Goal: Task Accomplishment & Management: Understand process/instructions

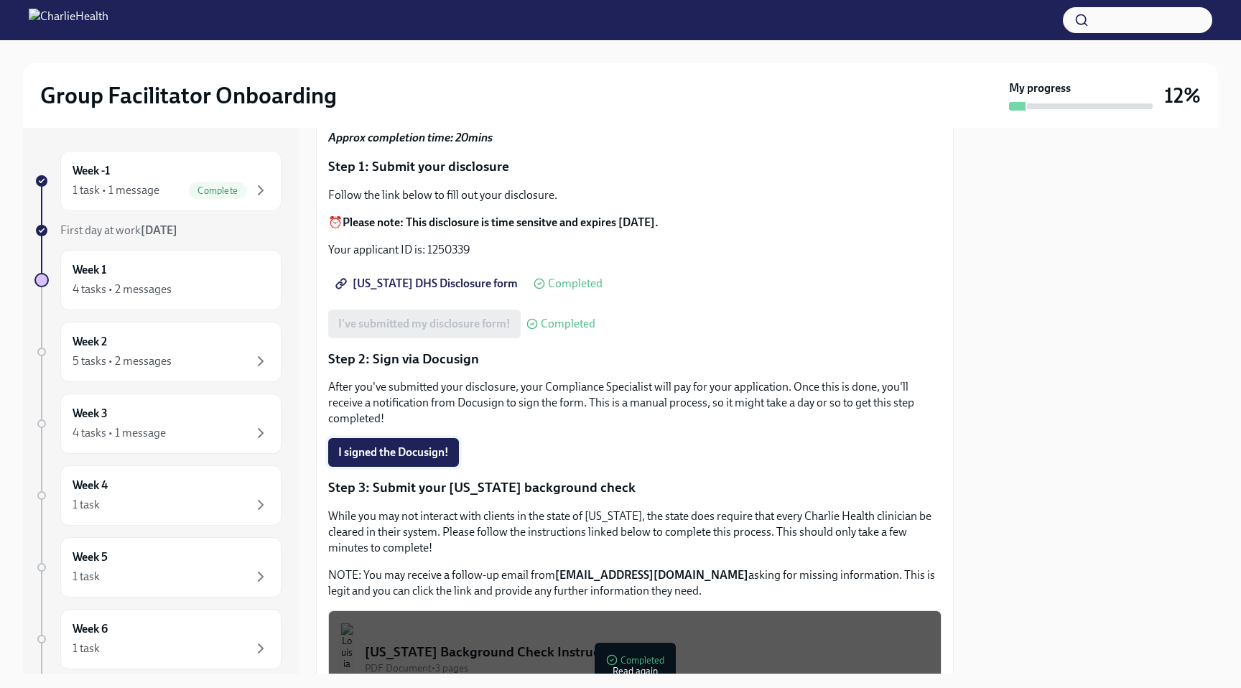
scroll to position [297, 0]
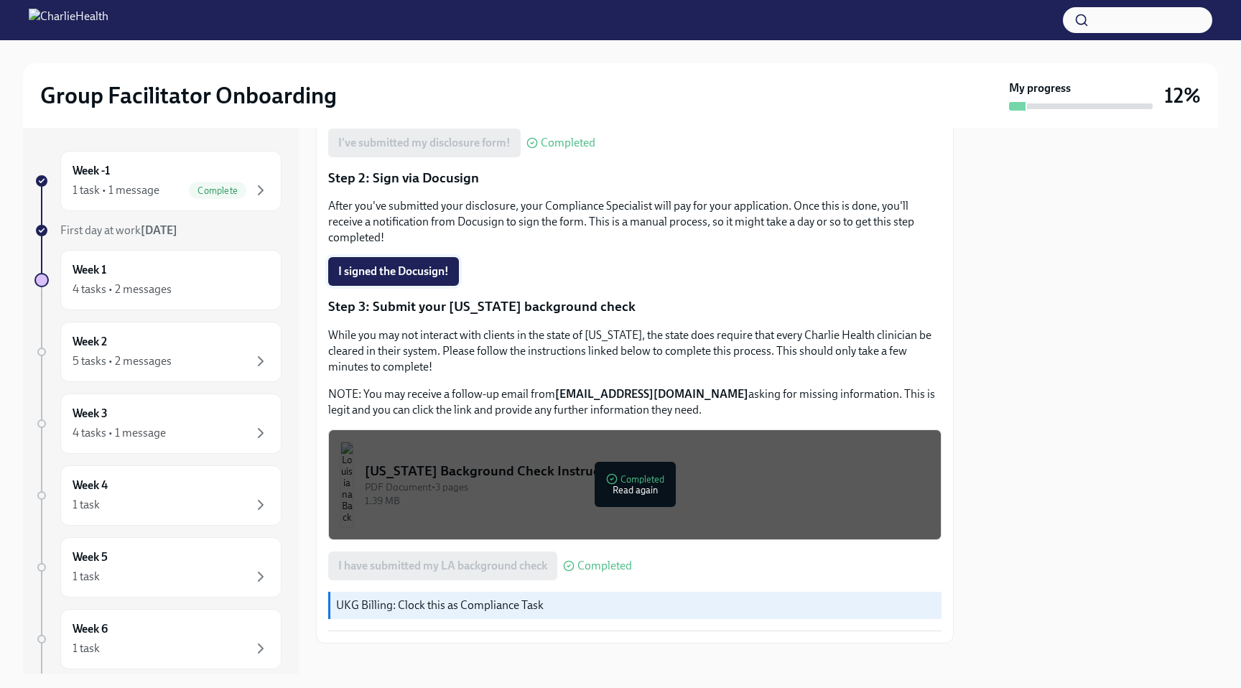
click at [388, 264] on span "I signed the Docusign!" at bounding box center [393, 271] width 111 height 14
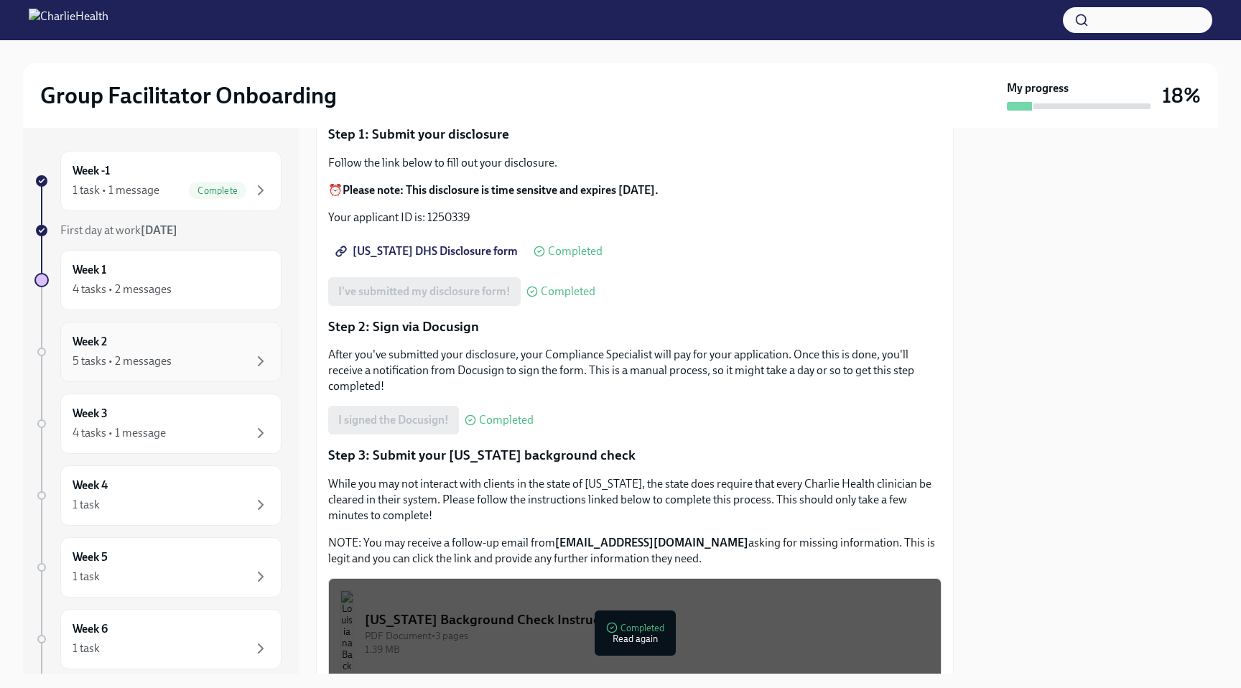
scroll to position [124, 0]
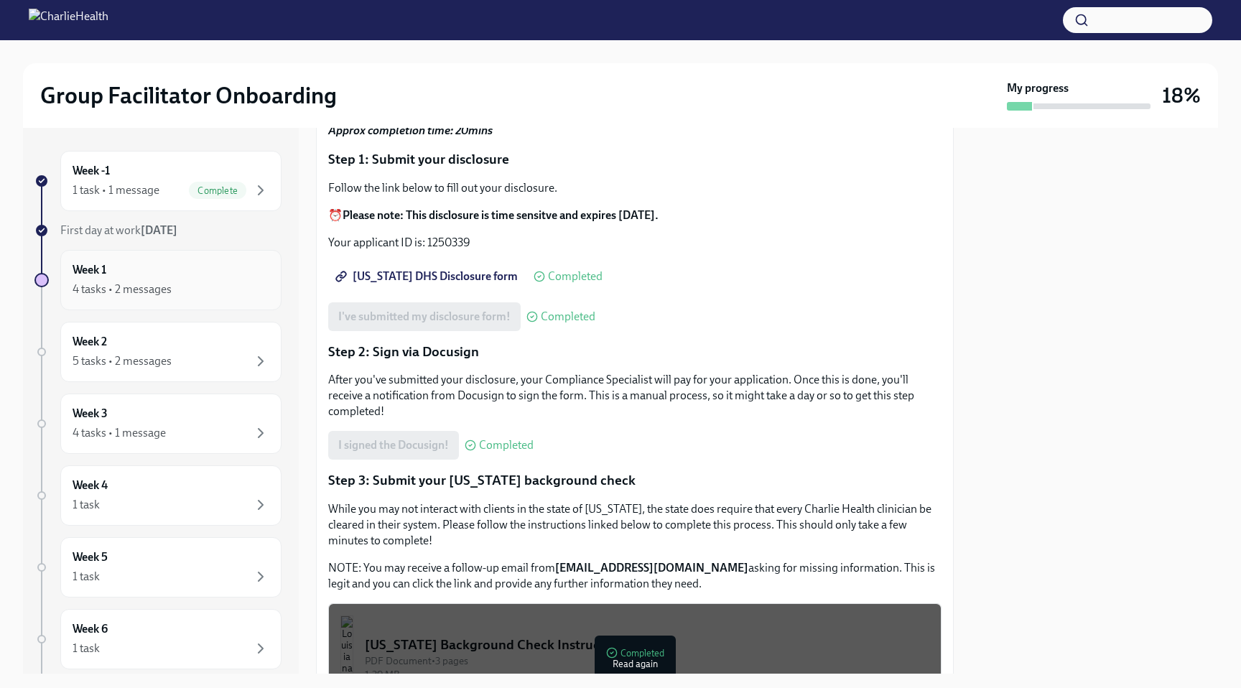
click at [146, 302] on div "Week 1 4 tasks • 2 messages" at bounding box center [170, 280] width 221 height 60
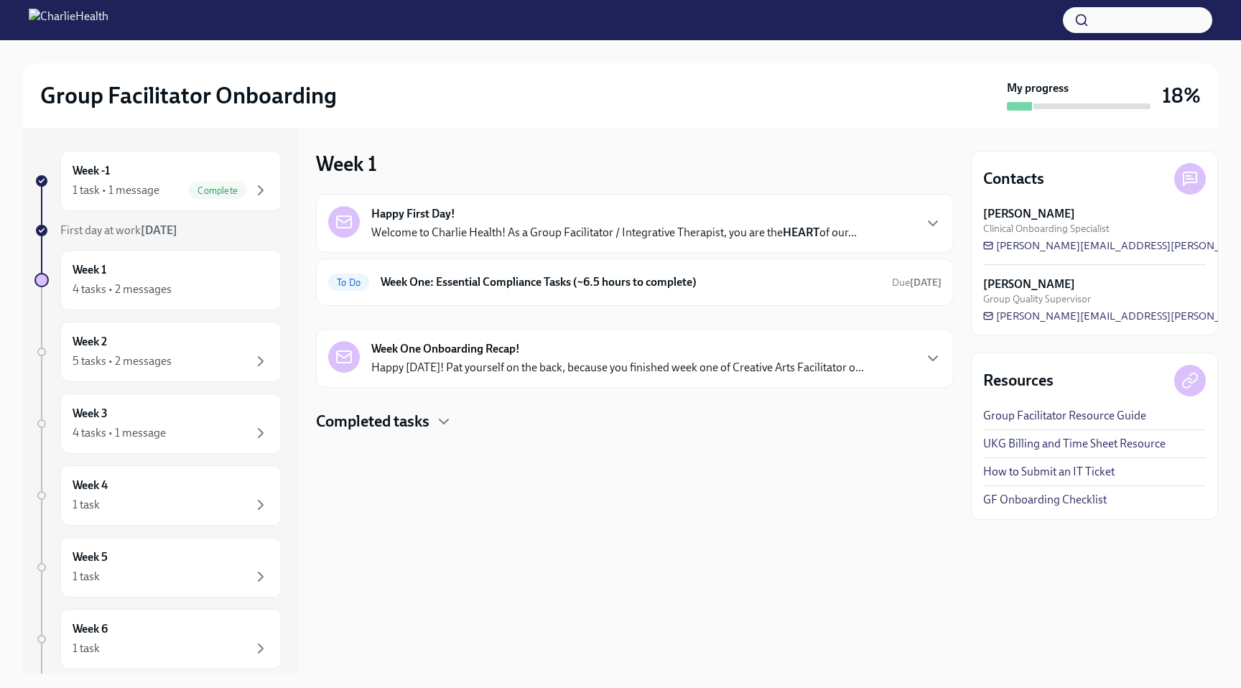
click at [389, 419] on h4 "Completed tasks" at bounding box center [372, 422] width 113 height 22
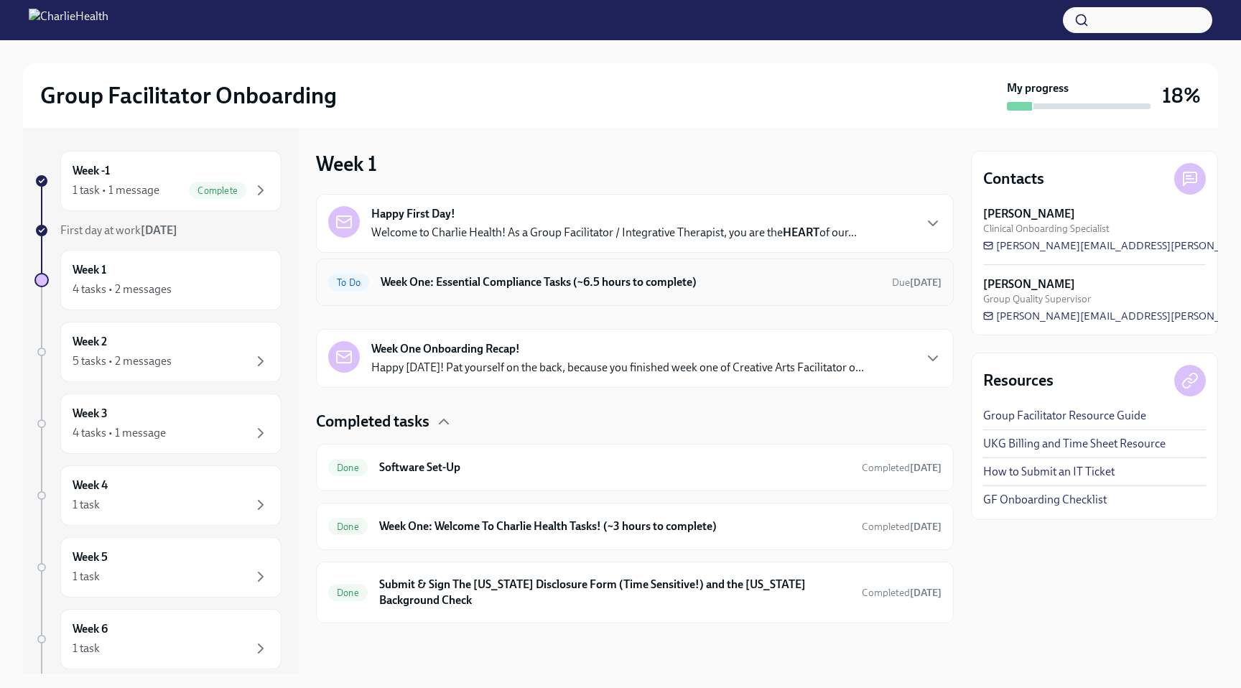
click at [447, 287] on h6 "Week One: Essential Compliance Tasks (~6.5 hours to complete)" at bounding box center [631, 282] width 500 height 16
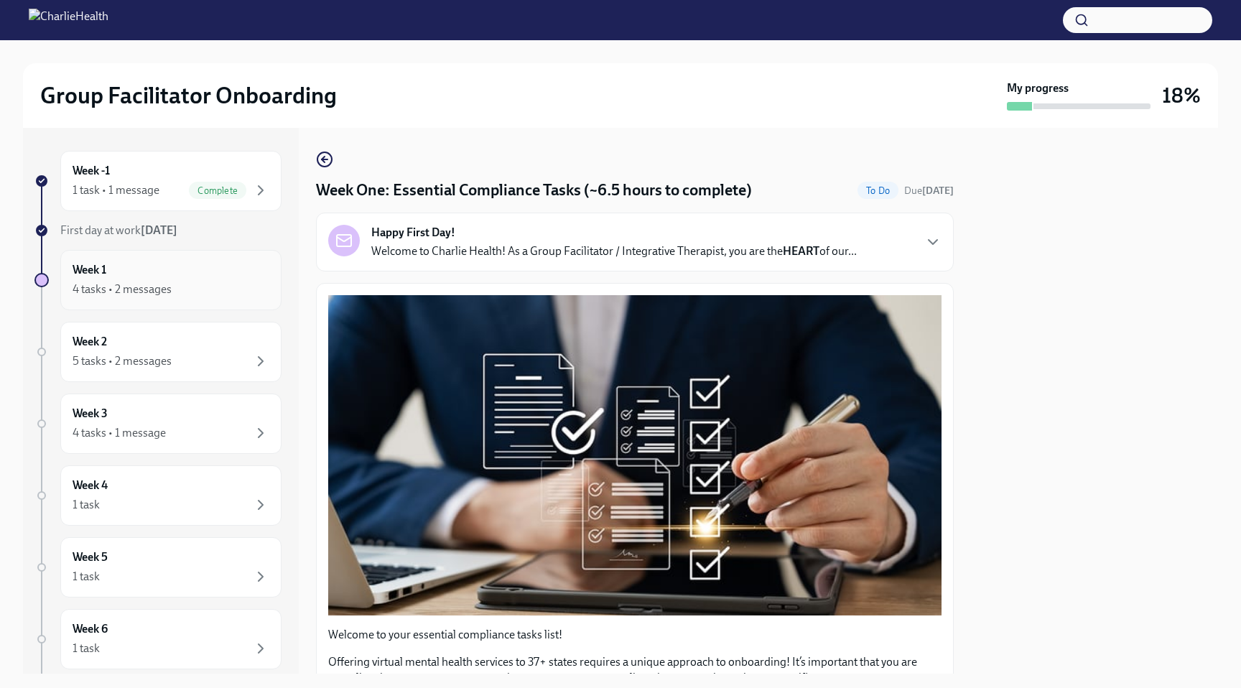
click at [145, 196] on div "1 task • 1 message" at bounding box center [116, 190] width 87 height 16
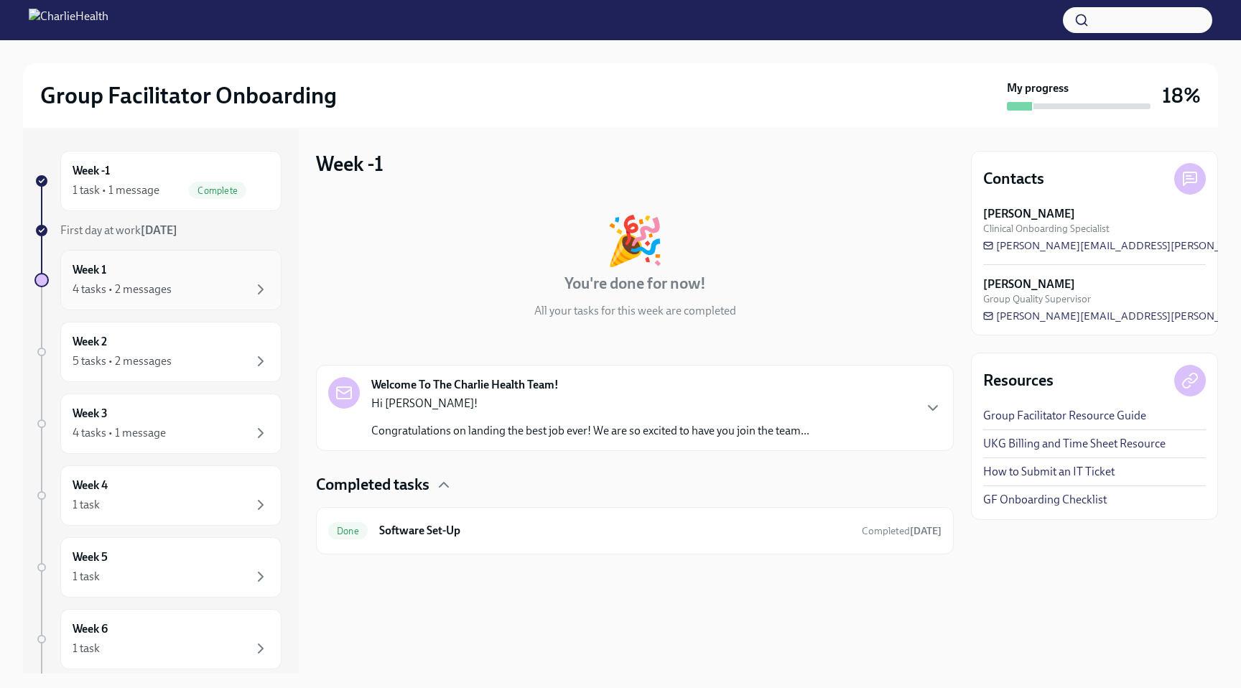
click at [145, 279] on div "Week 1 4 tasks • 2 messages" at bounding box center [171, 280] width 197 height 36
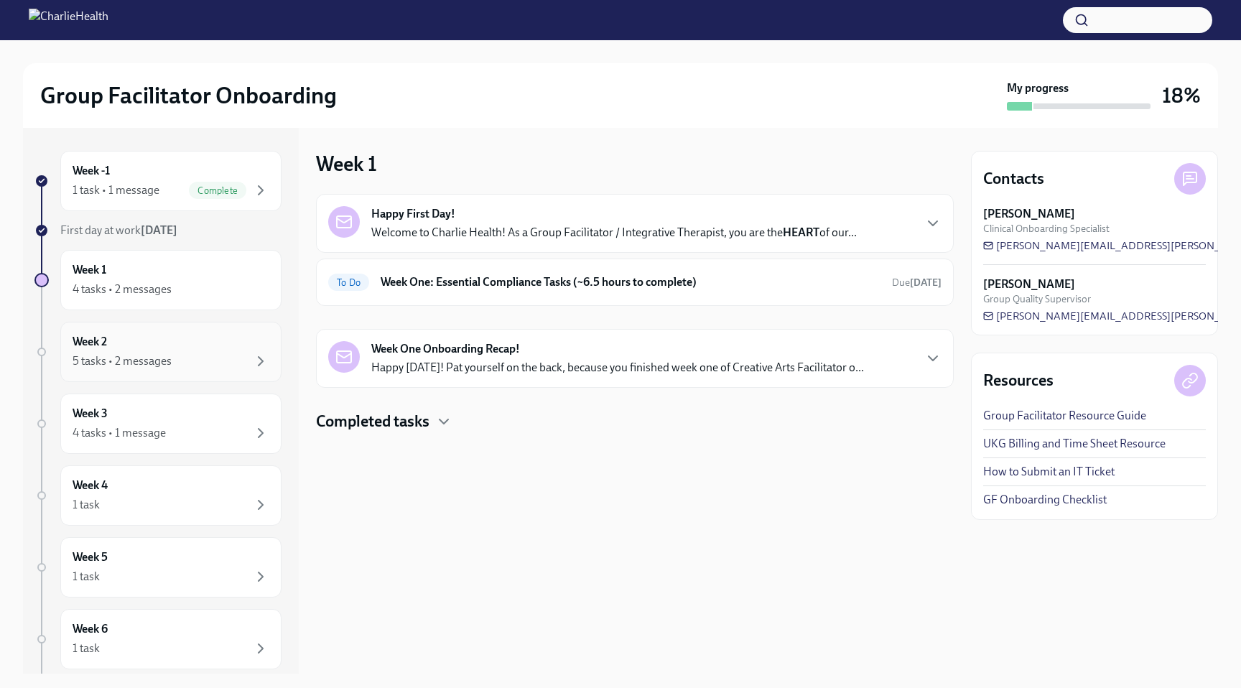
click at [177, 351] on div "Week 2 5 tasks • 2 messages" at bounding box center [171, 352] width 197 height 36
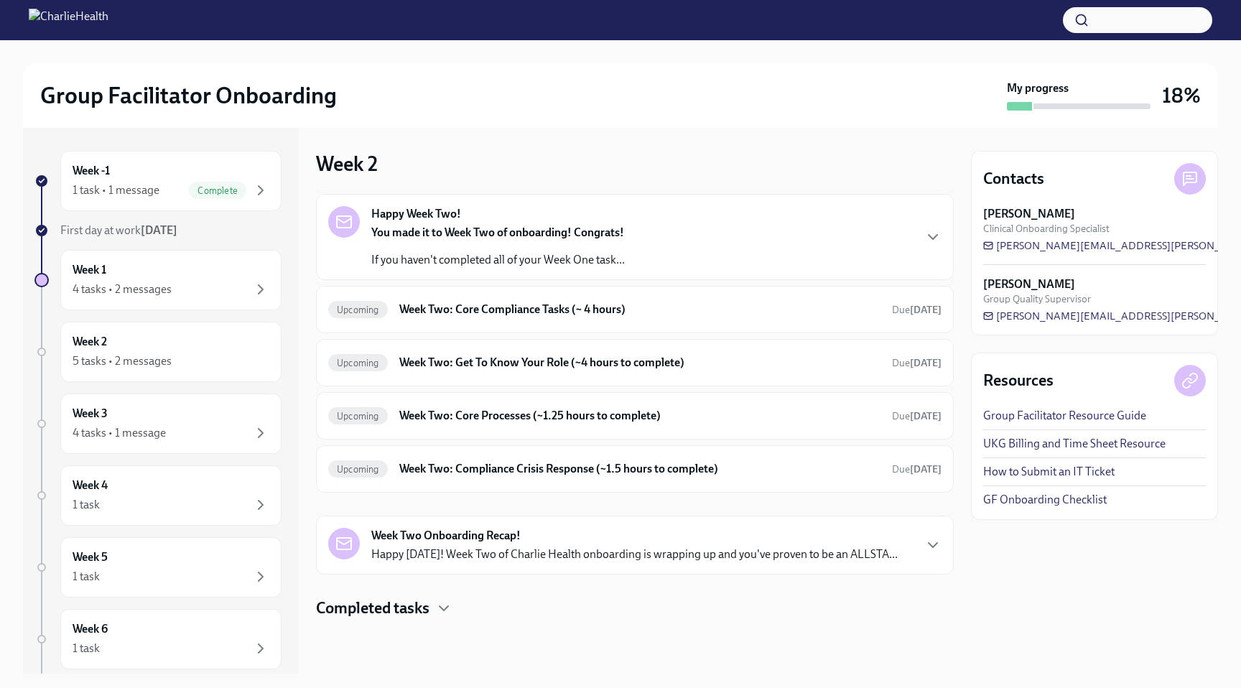
click at [512, 228] on strong "You made it to Week Two of onboarding! Congrats!" at bounding box center [497, 232] width 253 height 14
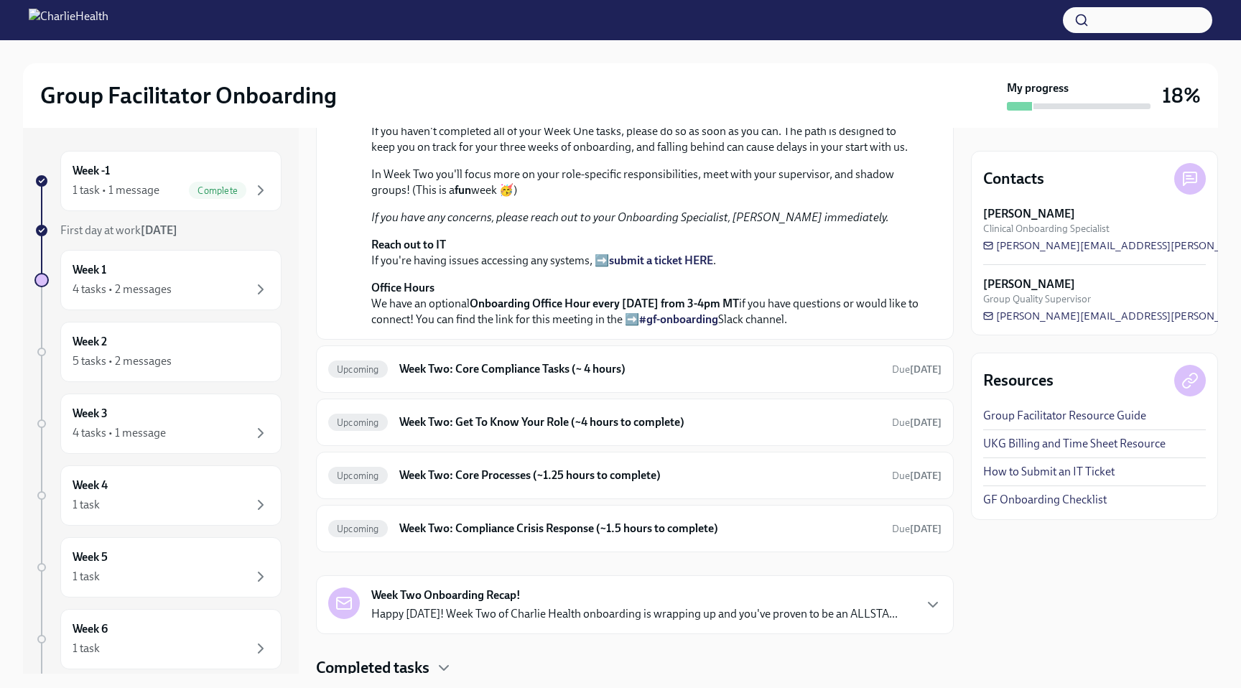
scroll to position [267, 0]
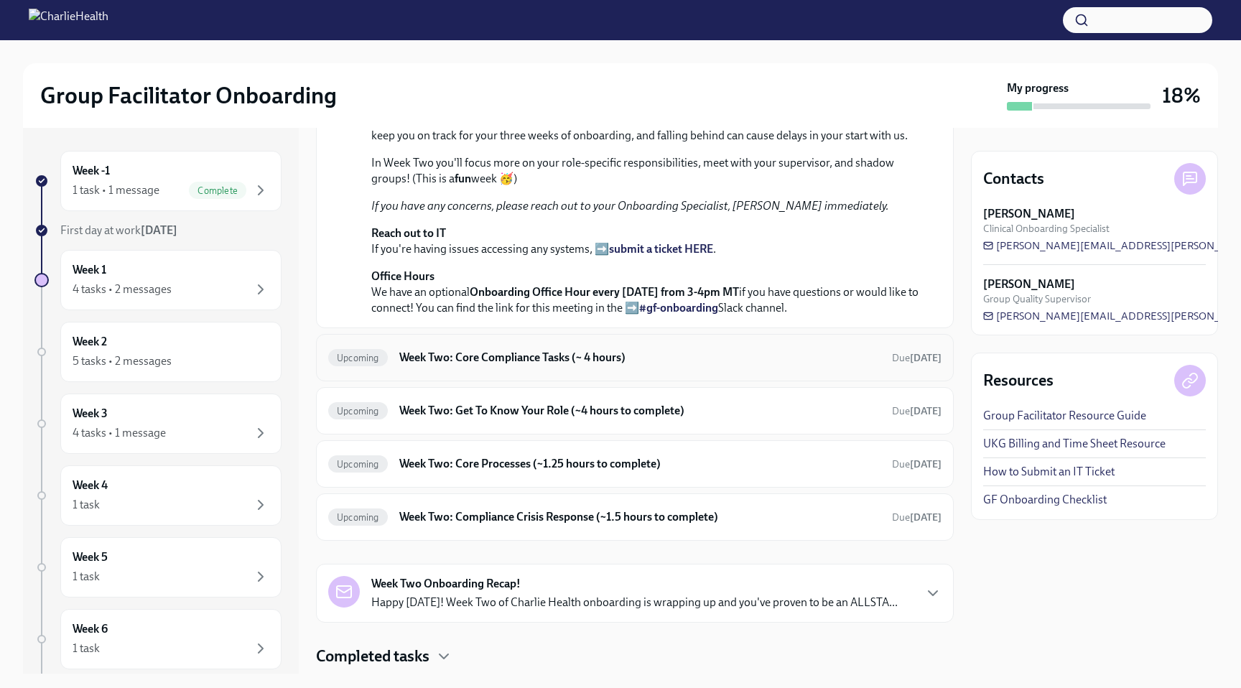
click at [506, 355] on h6 "Week Two: Core Compliance Tasks (~ 4 hours)" at bounding box center [639, 358] width 481 height 16
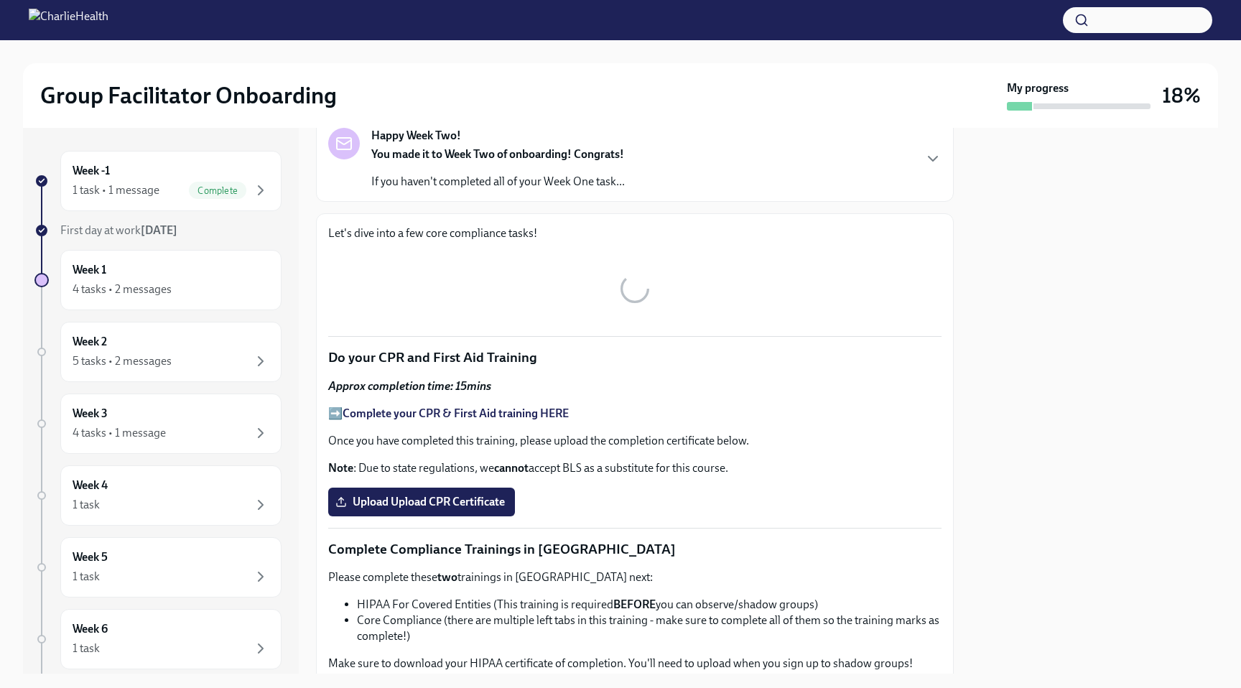
scroll to position [34, 0]
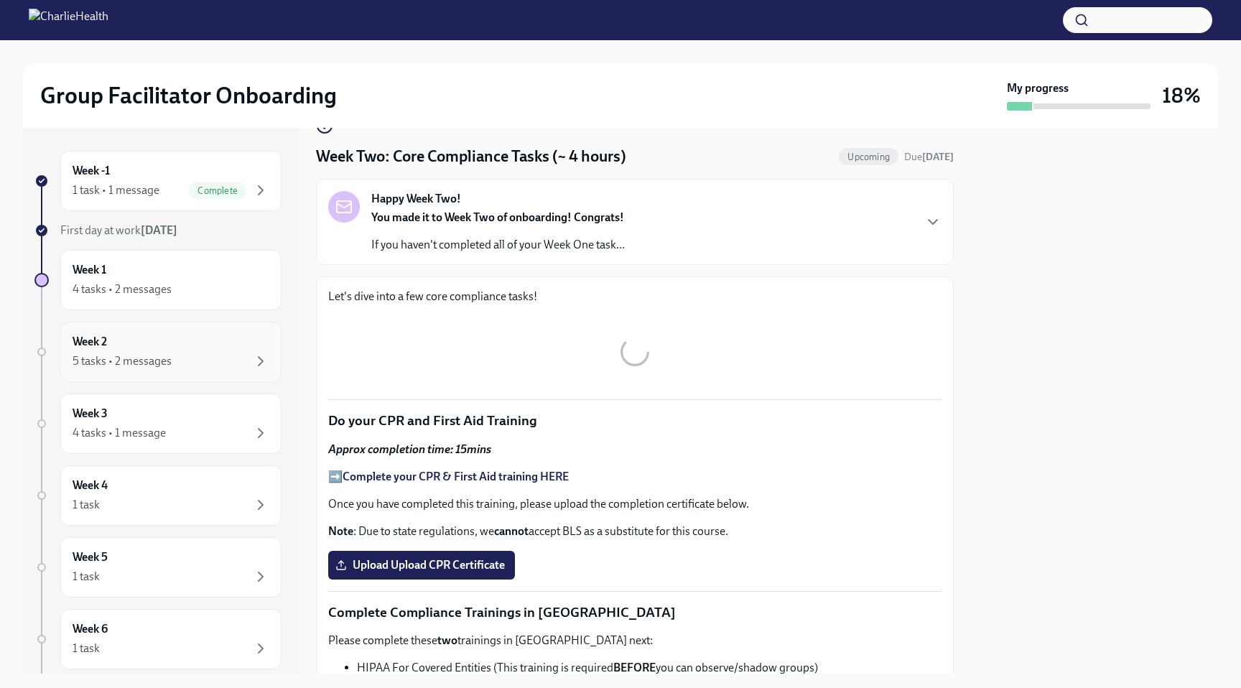
click at [164, 344] on div "Week 2 5 tasks • 2 messages" at bounding box center [171, 352] width 197 height 36
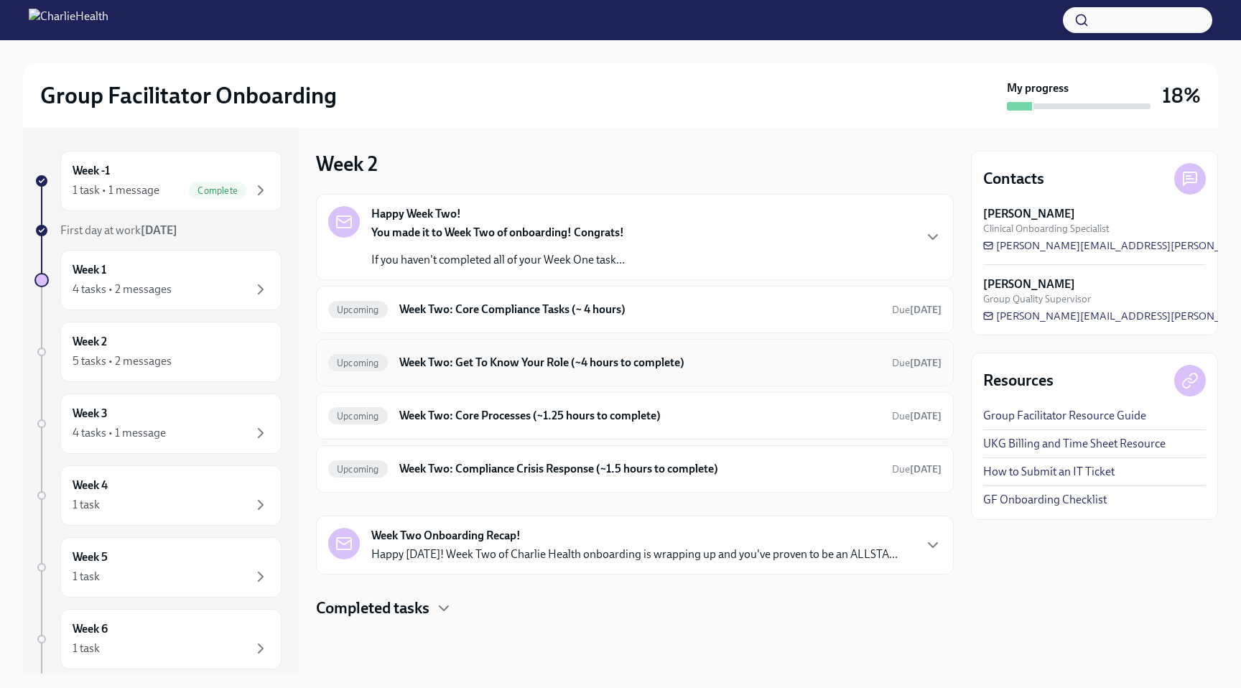
click at [448, 360] on h6 "Week Two: Get To Know Your Role (~4 hours to complete)" at bounding box center [639, 363] width 481 height 16
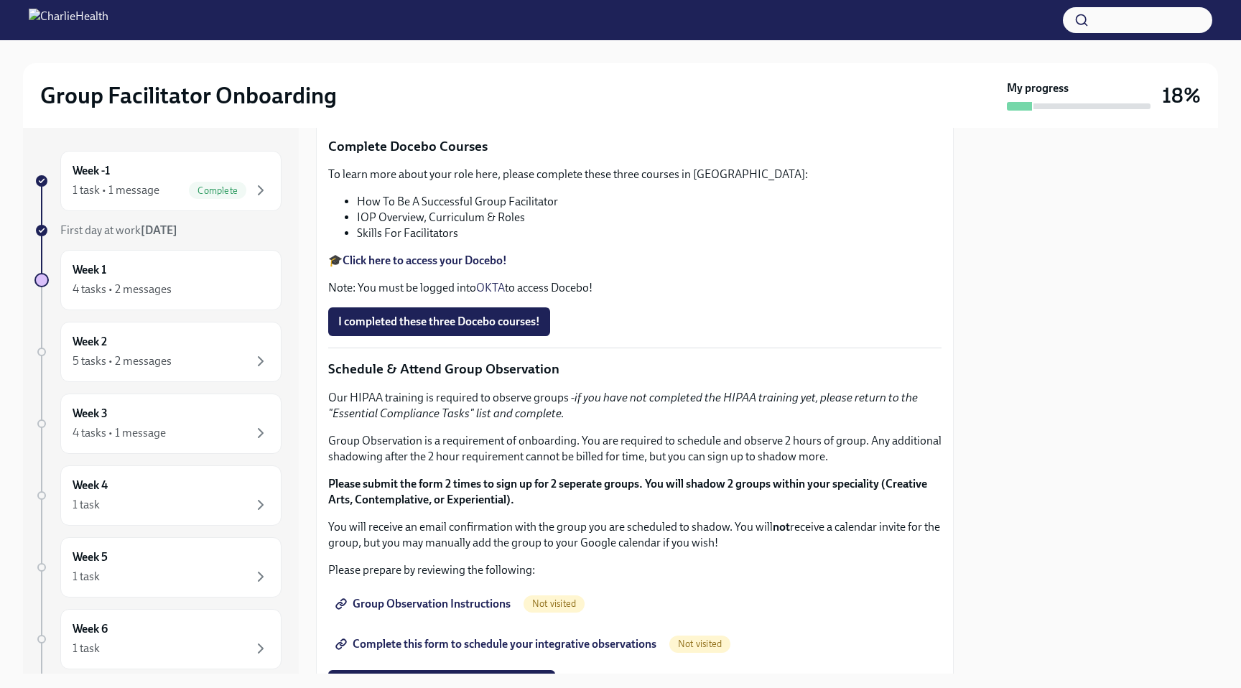
scroll to position [834, 0]
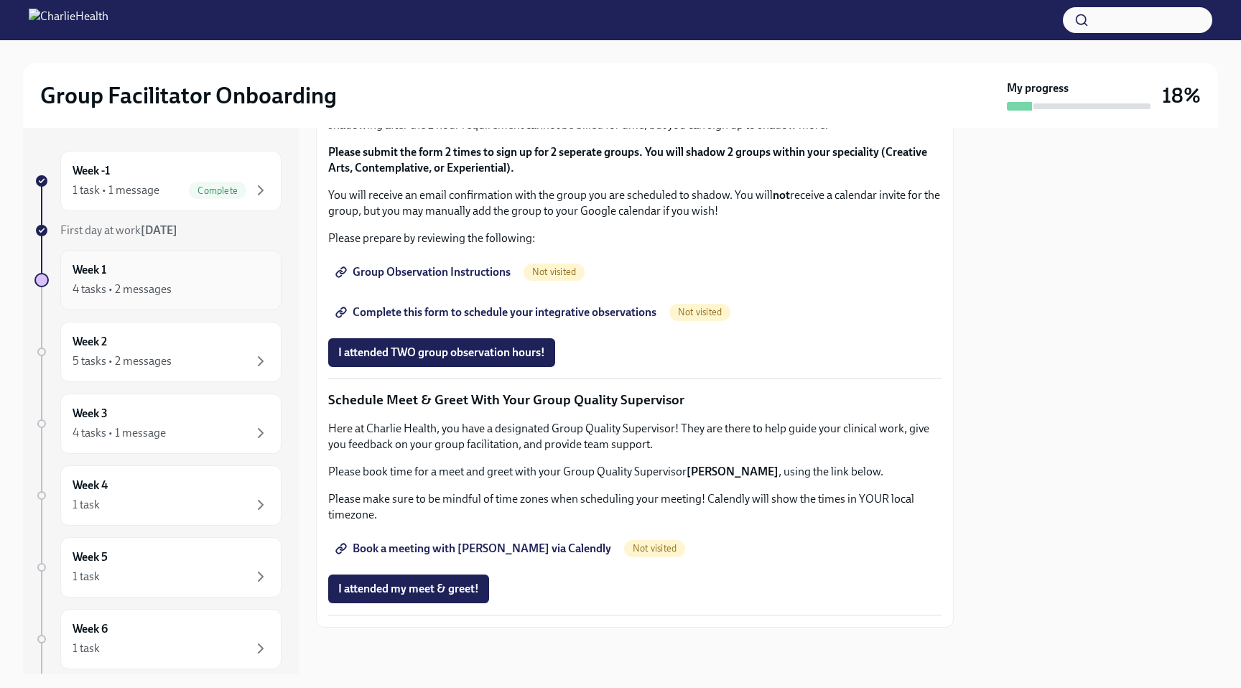
click at [135, 267] on div "Week 1 4 tasks • 2 messages" at bounding box center [171, 280] width 197 height 36
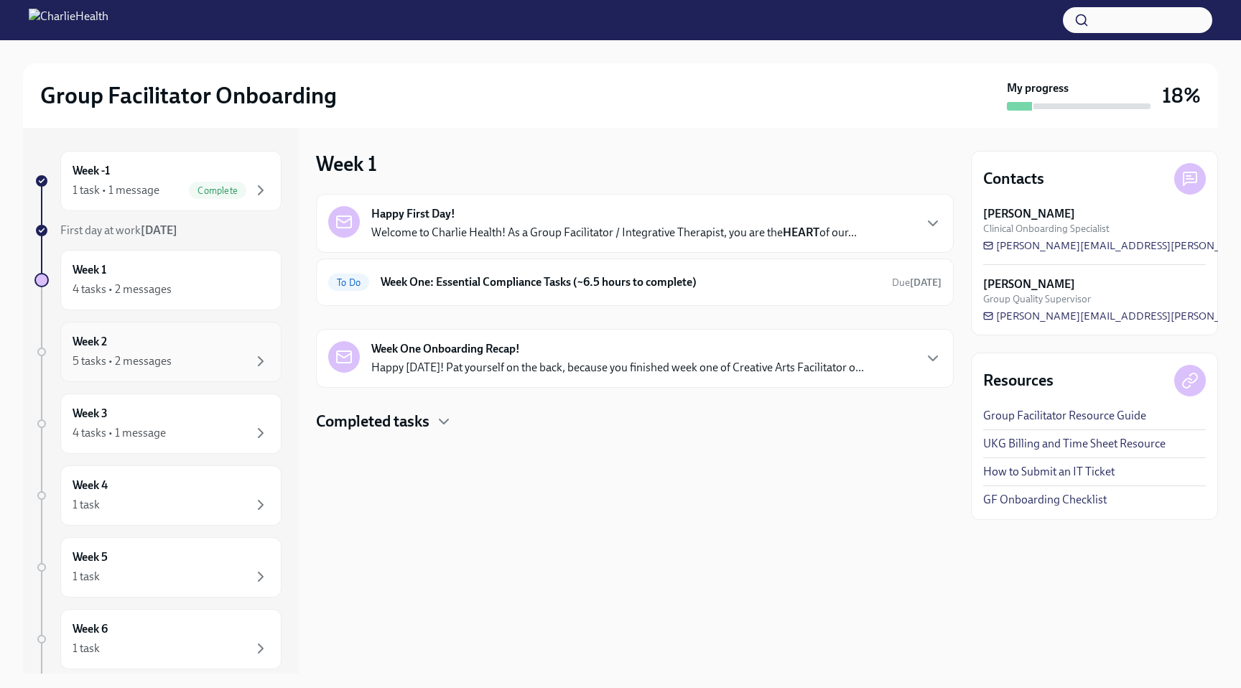
click at [186, 381] on div "Week 2 5 tasks • 2 messages" at bounding box center [170, 352] width 221 height 60
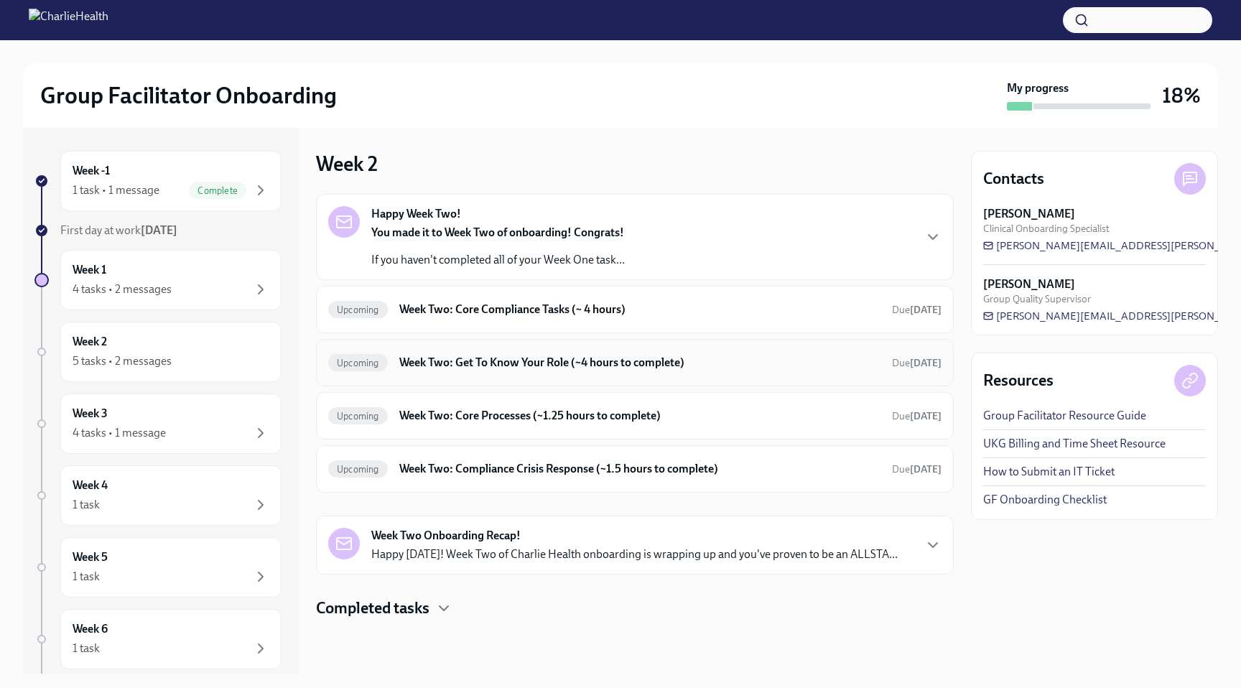
click at [503, 368] on h6 "Week Two: Get To Know Your Role (~4 hours to complete)" at bounding box center [639, 363] width 481 height 16
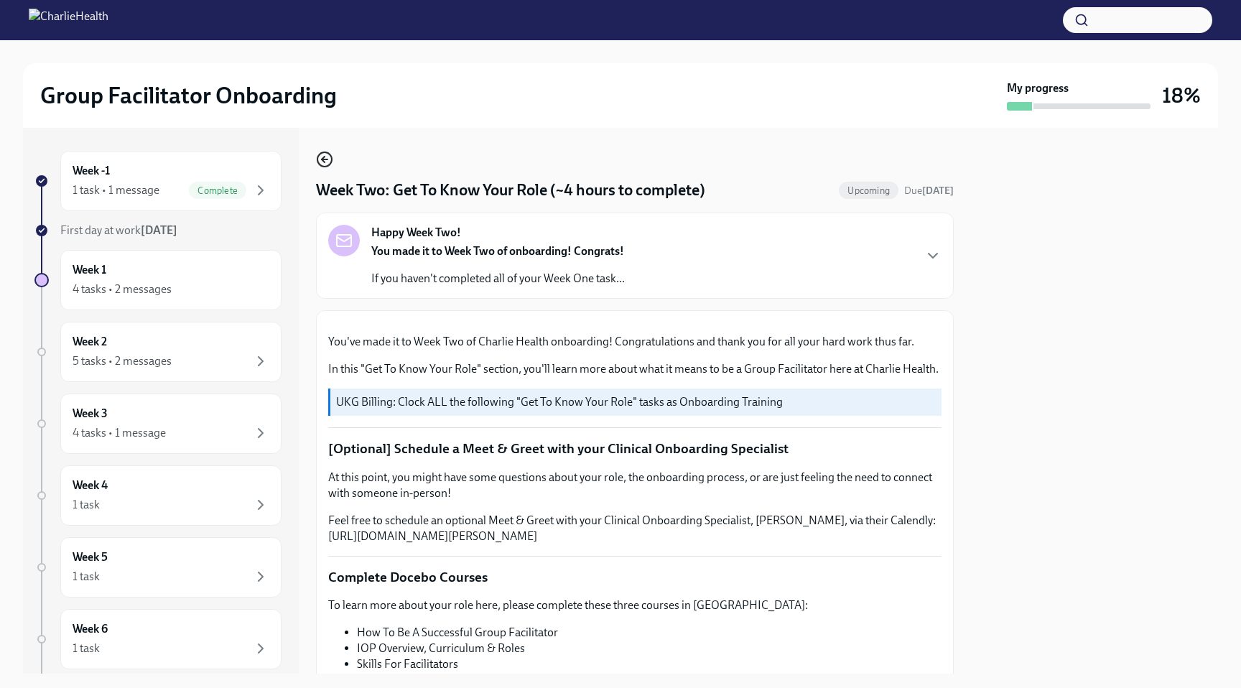
click at [325, 162] on icon "button" at bounding box center [323, 160] width 3 height 6
